Goal: Task Accomplishment & Management: Use online tool/utility

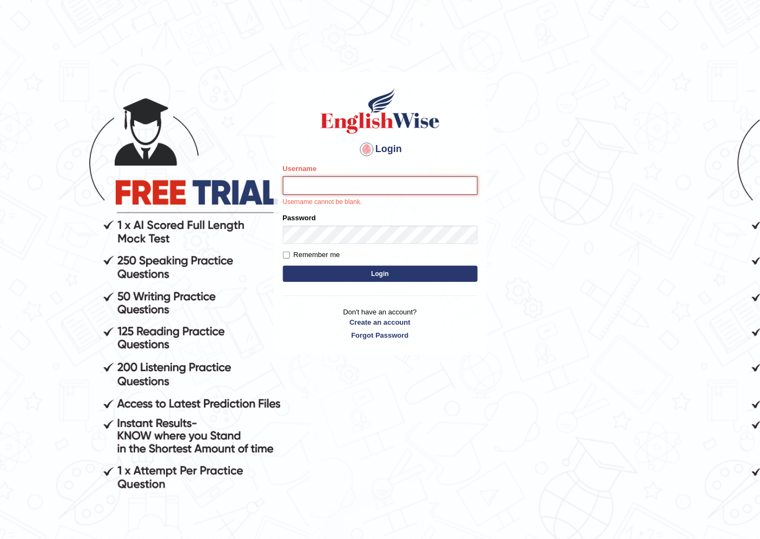
click at [347, 185] on input "Username" at bounding box center [380, 185] width 195 height 18
type input "grishmi_parramatta"
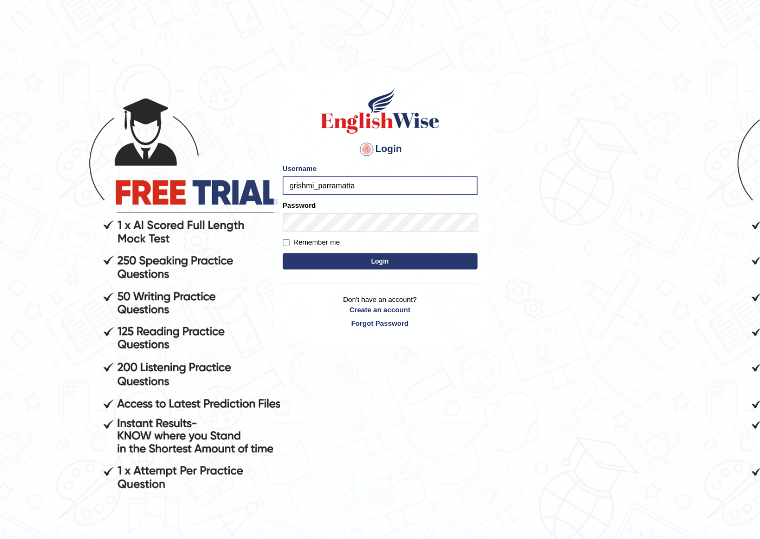
click at [304, 261] on button "Login" at bounding box center [380, 261] width 195 height 16
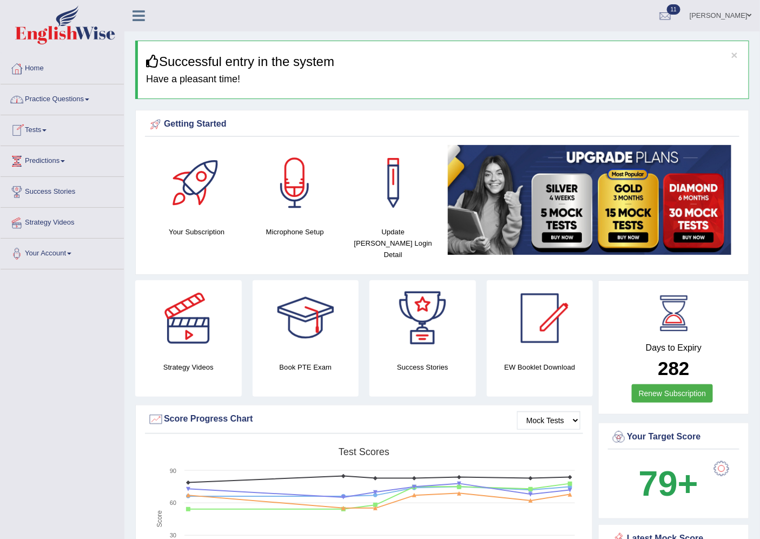
click at [40, 99] on link "Practice Questions" at bounding box center [62, 97] width 123 height 27
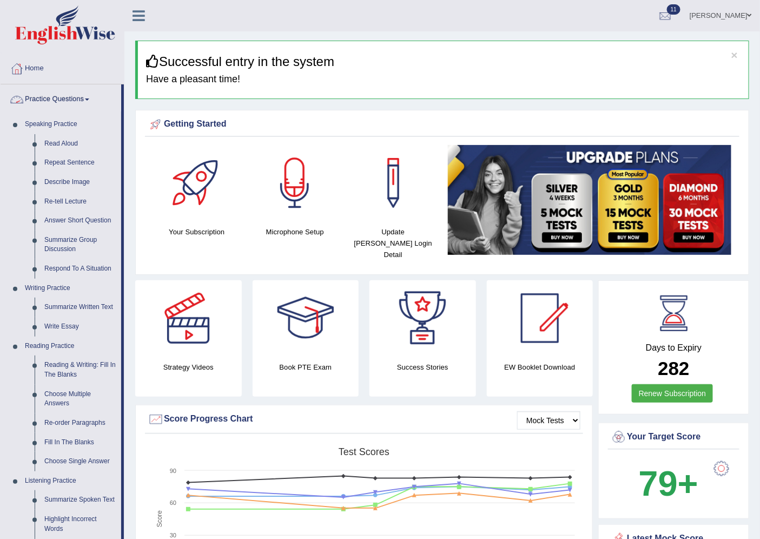
click at [45, 94] on link "Practice Questions" at bounding box center [61, 97] width 121 height 27
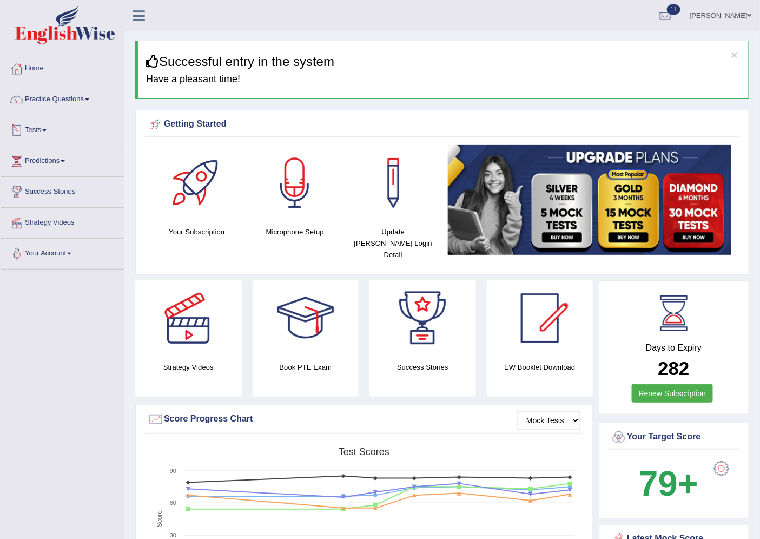
click at [38, 133] on link "Tests" at bounding box center [62, 128] width 123 height 27
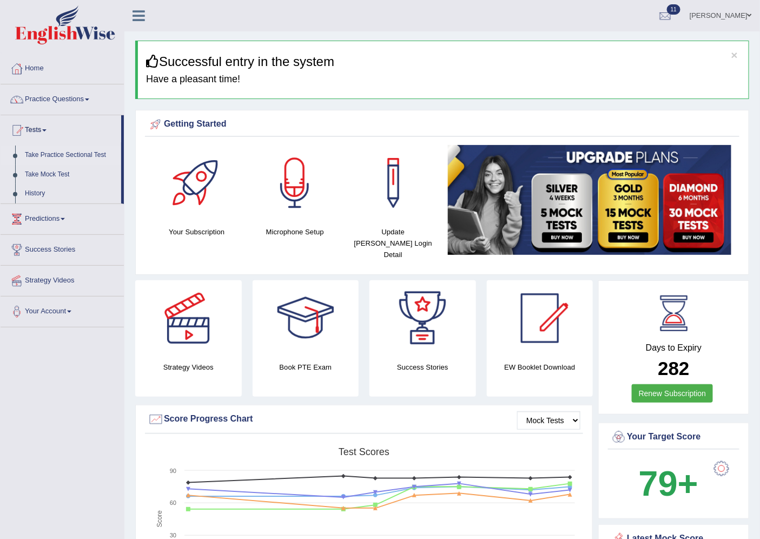
click at [57, 154] on link "Take Practice Sectional Test" at bounding box center [70, 155] width 101 height 19
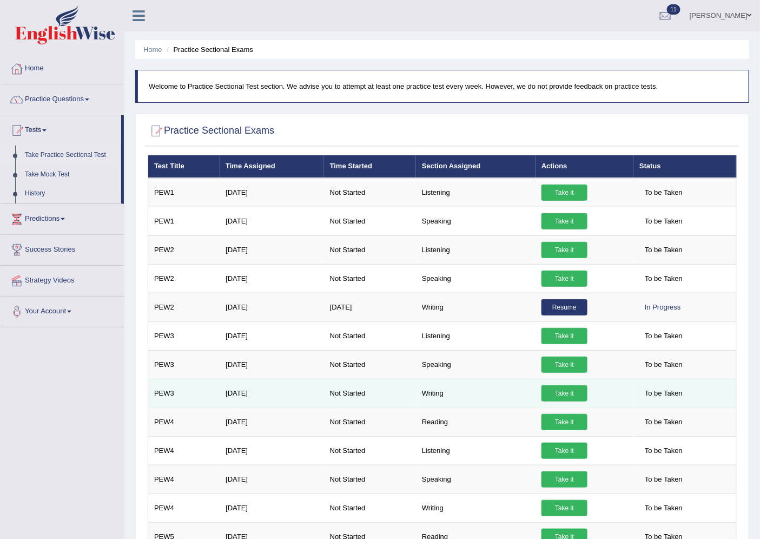
click at [555, 392] on link "Take it" at bounding box center [565, 393] width 46 height 16
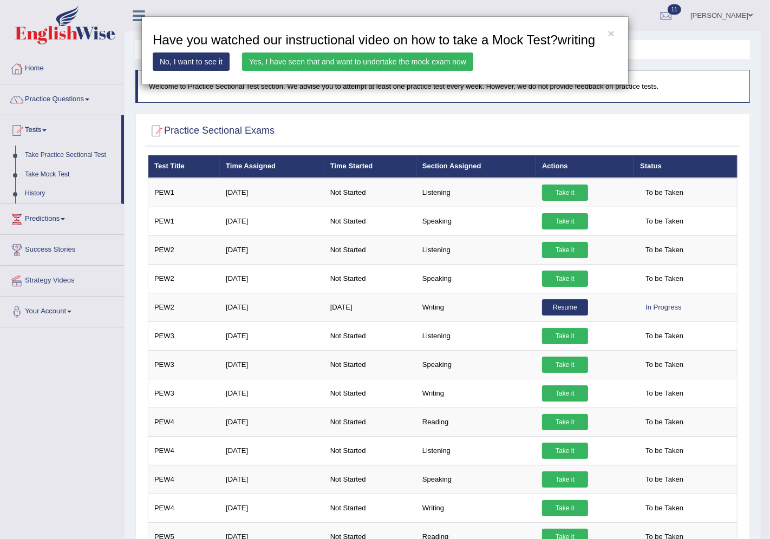
click at [399, 63] on link "Yes, I have seen that and want to undertake the mock exam now" at bounding box center [357, 61] width 231 height 18
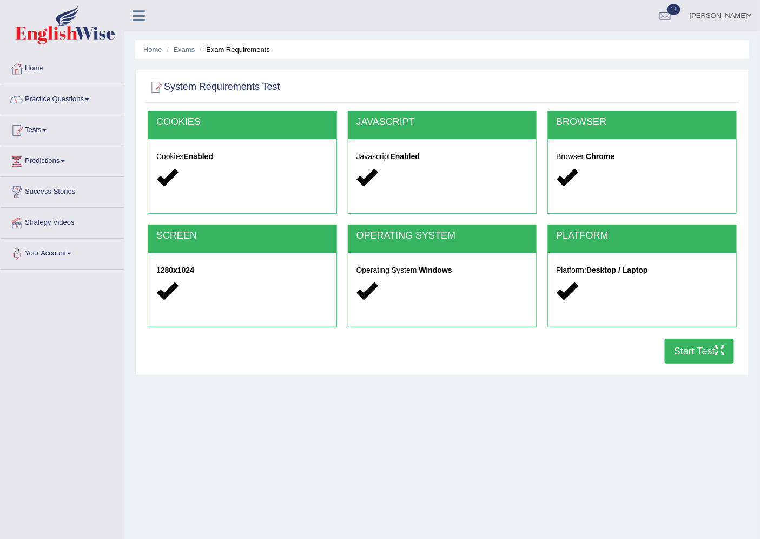
click at [672, 346] on button "Start Test" at bounding box center [699, 351] width 69 height 25
